Goal: Transaction & Acquisition: Purchase product/service

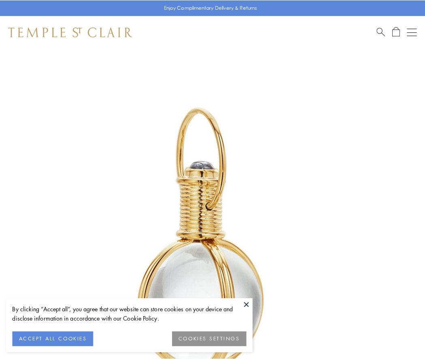
scroll to position [211, 0]
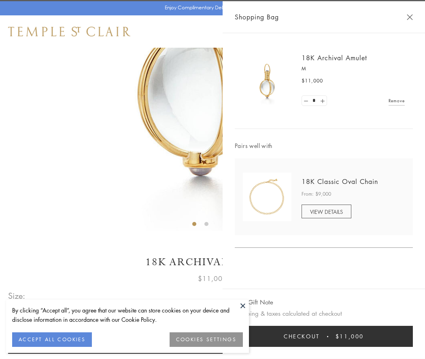
click at [324, 336] on button "Checkout $11,000" at bounding box center [324, 336] width 178 height 21
